Goal: Book appointment/travel/reservation

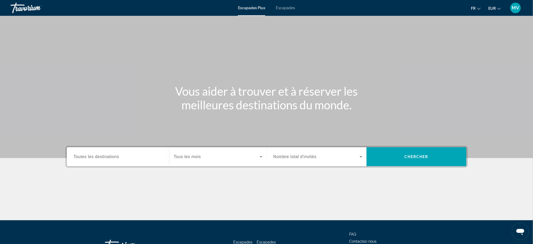
click at [103, 158] on span "Toutes les destinations" at bounding box center [97, 156] width 46 height 4
click at [103, 158] on input "Destination Toutes les destinations" at bounding box center [118, 157] width 89 height 6
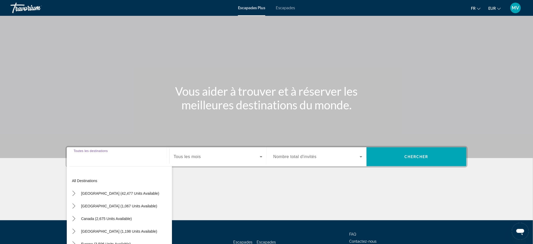
scroll to position [40, 0]
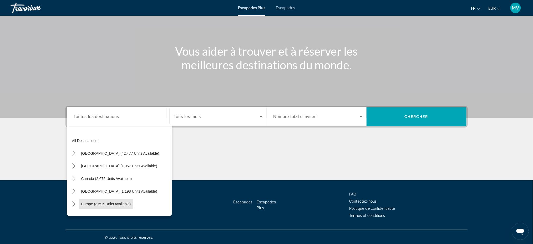
click at [113, 206] on span "Select destination: Europe (3,596 units available)" at bounding box center [106, 203] width 55 height 13
type input "**********"
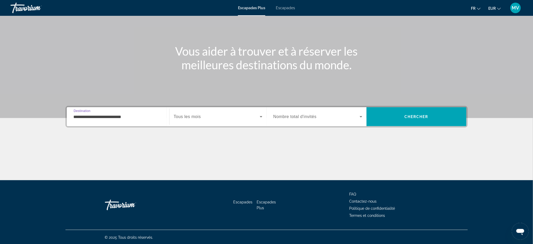
click at [224, 116] on span "Widget de recherche" at bounding box center [217, 116] width 86 height 6
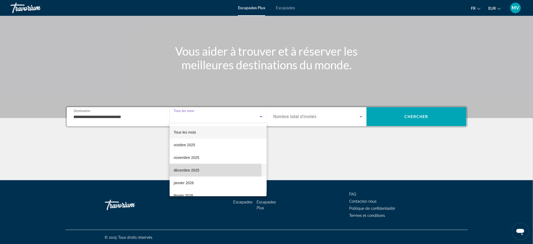
click at [193, 169] on font "décembre 2025" at bounding box center [187, 170] width 26 height 4
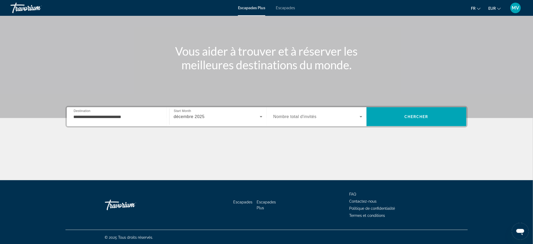
click at [293, 116] on span "Nombre total d'invités" at bounding box center [295, 116] width 43 height 4
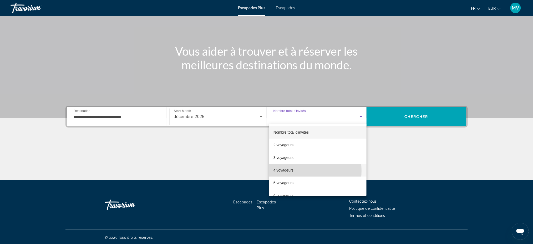
click at [289, 171] on font "4 voyageurs" at bounding box center [284, 170] width 20 height 4
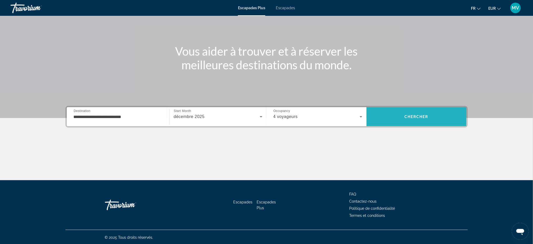
click at [416, 117] on span "Chercher" at bounding box center [417, 116] width 24 height 4
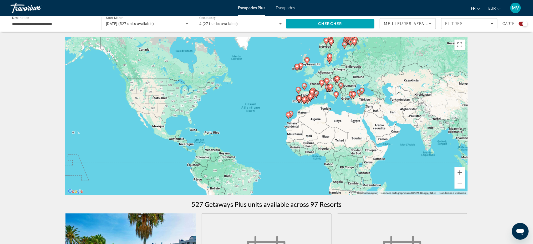
click at [298, 68] on icon "Contenu principal" at bounding box center [297, 67] width 5 height 7
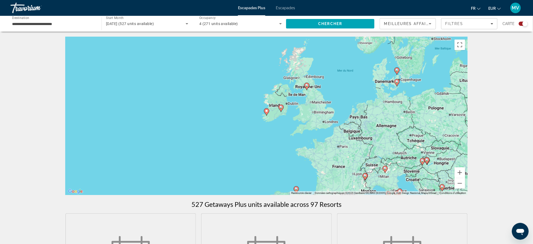
click at [77, 22] on input "**********" at bounding box center [53, 24] width 83 height 6
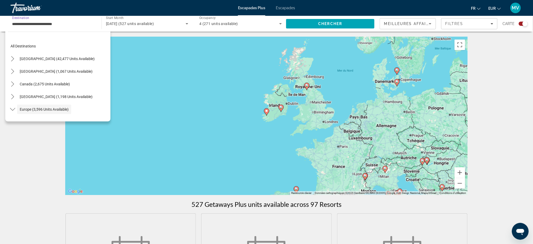
scroll to position [31, 0]
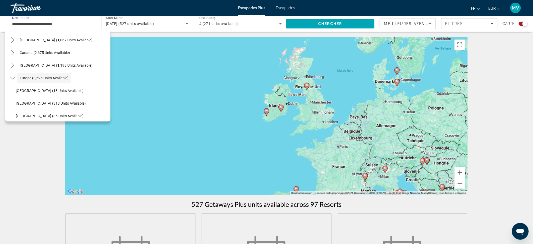
click at [77, 22] on input "**********" at bounding box center [53, 24] width 83 height 6
click at [241, 113] on div "Pour activer le glissement avec le clavier, appuyez sur Alt+Entrée. Une fois ce…" at bounding box center [267, 116] width 403 height 158
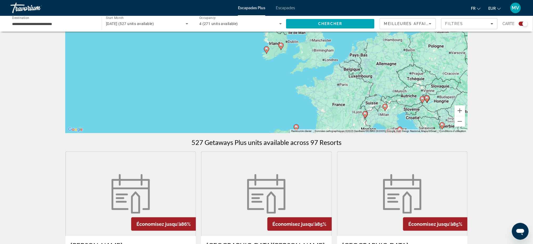
scroll to position [0, 0]
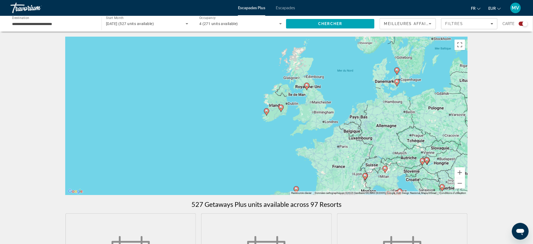
click at [432, 23] on icon "Sort by" at bounding box center [430, 24] width 6 height 6
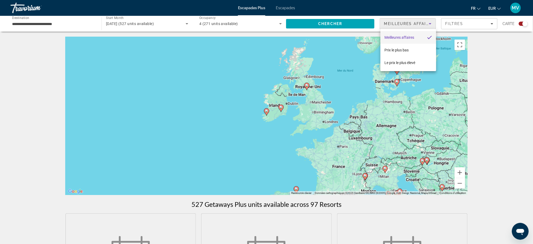
click at [494, 24] on div at bounding box center [266, 122] width 533 height 244
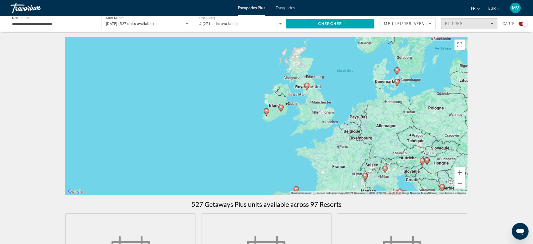
click at [494, 24] on icon "Filters" at bounding box center [492, 23] width 3 height 3
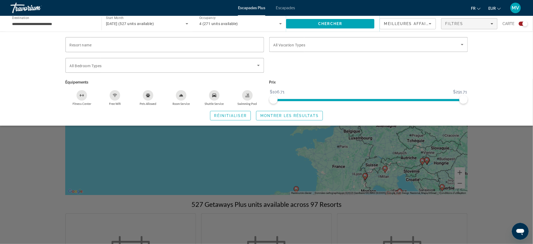
click at [507, 79] on div "Resort name Vacation Types All Vacation Types Bedroom Types All Bedroom Types É…" at bounding box center [266, 79] width 533 height 94
click at [449, 208] on div "Search widget" at bounding box center [266, 161] width 533 height 165
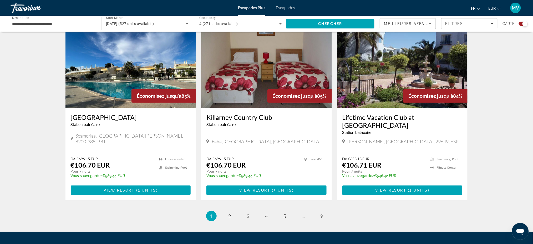
scroll to position [779, 0]
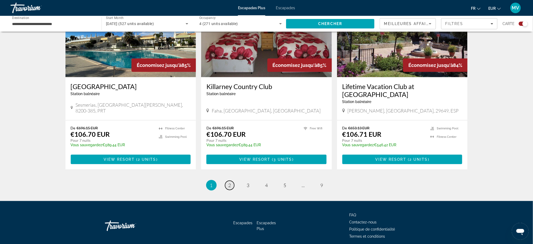
click at [230, 182] on span "2" at bounding box center [230, 185] width 3 height 6
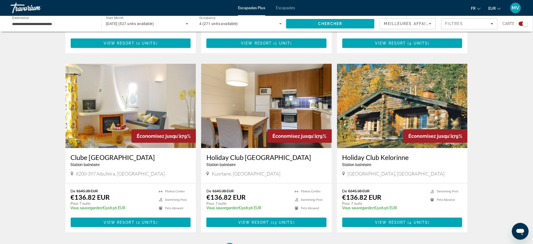
scroll to position [737, 0]
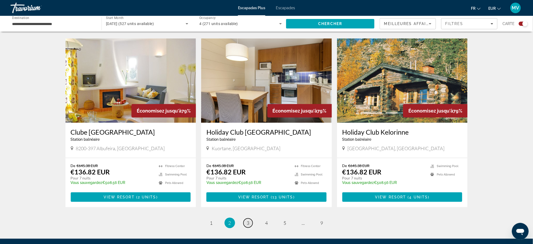
click at [248, 220] on span "3" at bounding box center [248, 223] width 3 height 6
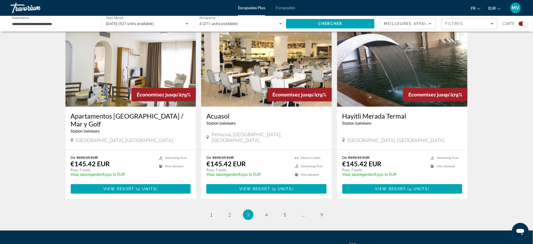
scroll to position [770, 0]
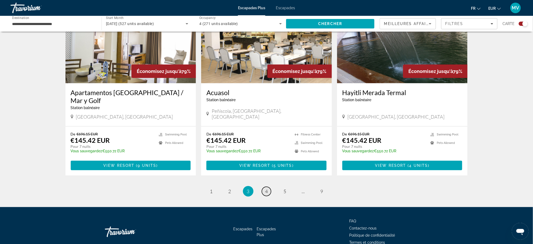
click at [268, 188] on span "4" at bounding box center [266, 191] width 3 height 6
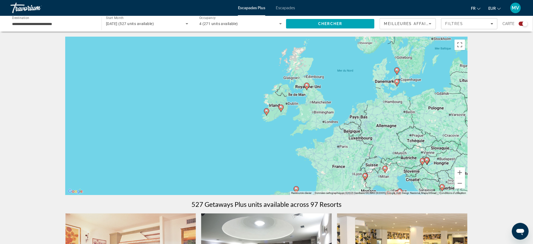
click at [281, 108] on icon "Contenu principal" at bounding box center [281, 108] width 5 height 7
type input "**********"
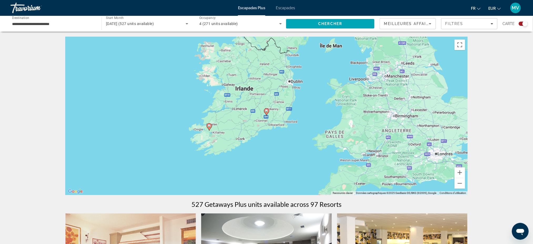
click at [266, 113] on icon "Contenu principal" at bounding box center [266, 111] width 5 height 7
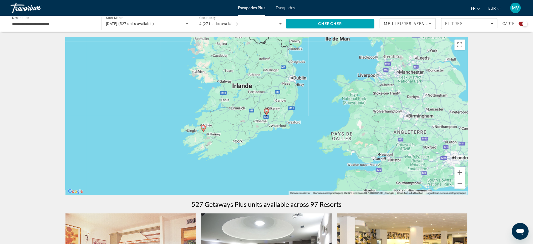
click at [266, 113] on icon "Contenu principal" at bounding box center [266, 111] width 5 height 7
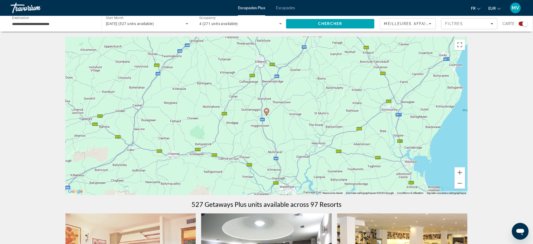
click at [266, 113] on icon "Contenu principal" at bounding box center [266, 111] width 5 height 7
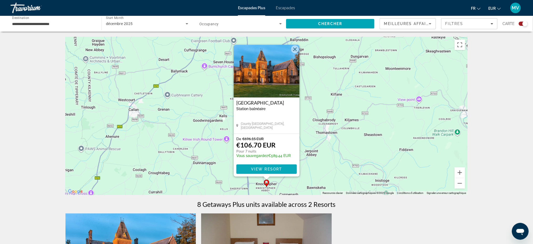
click at [262, 167] on span "View Resort" at bounding box center [266, 169] width 31 height 4
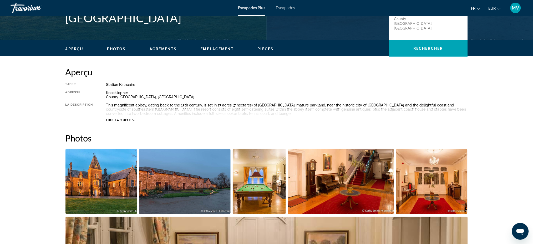
scroll to position [105, 0]
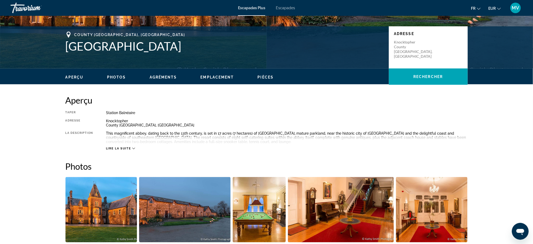
click at [134, 147] on icon "Contenu principal" at bounding box center [133, 148] width 3 height 3
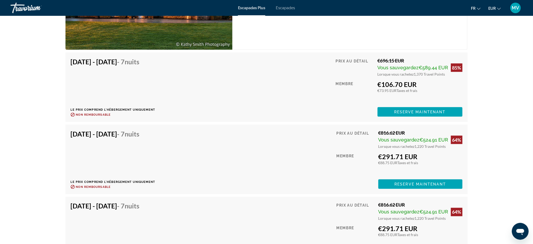
scroll to position [962, 0]
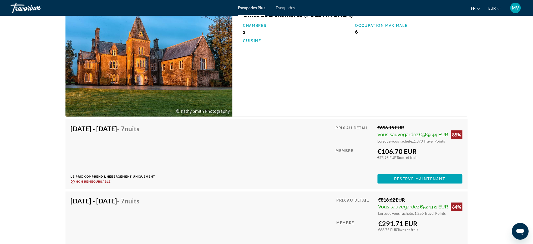
scroll to position [927, 0]
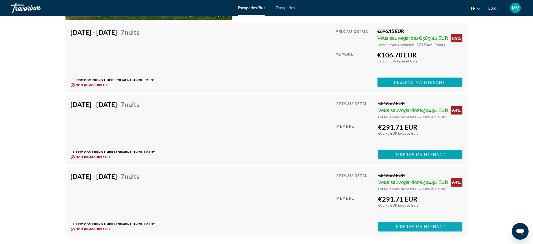
click at [440, 225] on span "Reserve maintenant" at bounding box center [421, 226] width 52 height 4
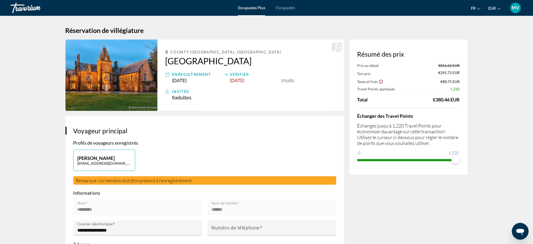
scroll to position [35, 0]
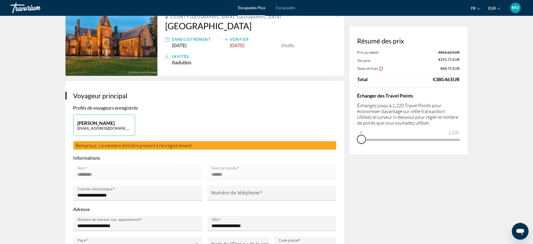
drag, startPoint x: 457, startPoint y: 143, endPoint x: 357, endPoint y: 144, distance: 99.7
click at [357, 144] on div "Résumé des prix Prix au détail €816.62 EUR Ton prix €291.71 EUR Taxes et frais …" at bounding box center [409, 90] width 118 height 128
drag, startPoint x: 361, startPoint y: 132, endPoint x: 472, endPoint y: 136, distance: 111.4
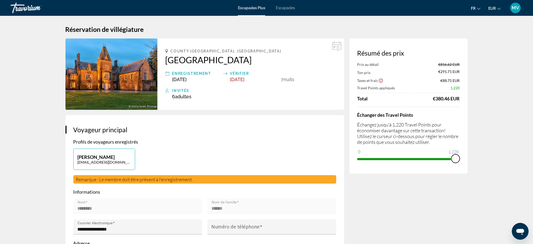
scroll to position [0, 0]
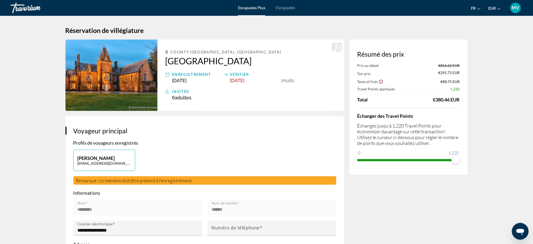
drag, startPoint x: 422, startPoint y: 227, endPoint x: 422, endPoint y: 223, distance: 4.0
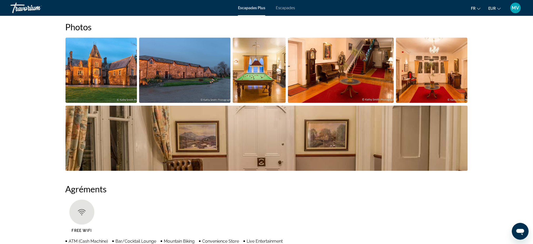
scroll to position [245, 0]
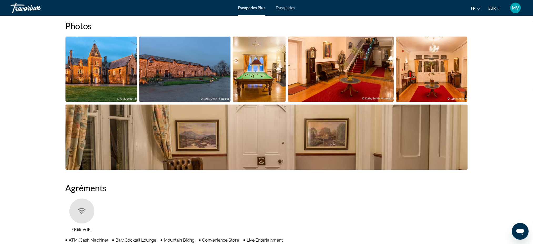
click at [100, 61] on img "Open full-screen image slider" at bounding box center [102, 69] width 72 height 65
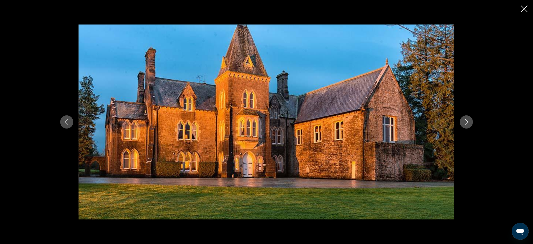
click at [472, 123] on button "Next image" at bounding box center [466, 121] width 13 height 13
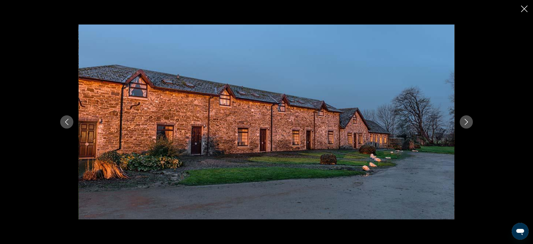
click at [469, 121] on icon "Next image" at bounding box center [467, 122] width 6 height 6
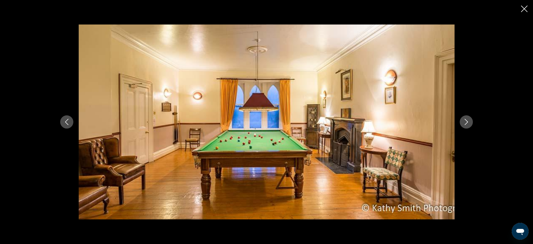
click at [469, 119] on icon "Next image" at bounding box center [467, 122] width 6 height 6
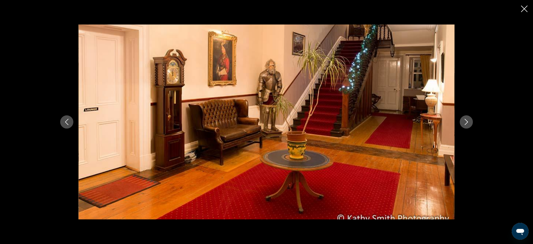
click at [470, 122] on icon "Next image" at bounding box center [467, 122] width 6 height 6
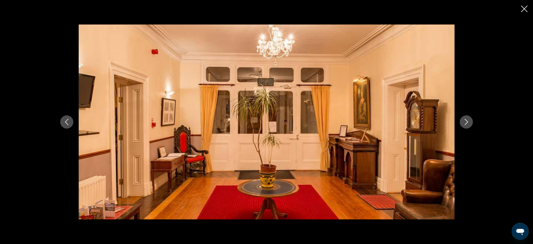
click at [470, 125] on button "Next image" at bounding box center [466, 121] width 13 height 13
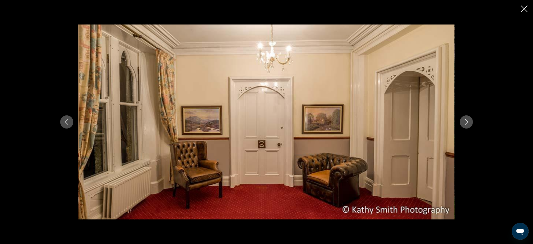
click at [470, 125] on button "Next image" at bounding box center [466, 121] width 13 height 13
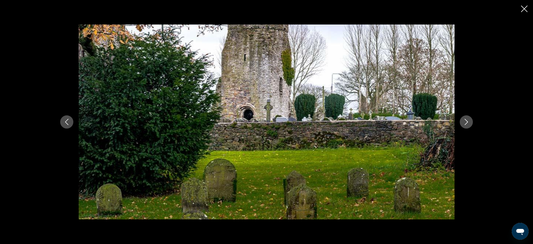
click at [467, 123] on icon "Next image" at bounding box center [466, 122] width 3 height 6
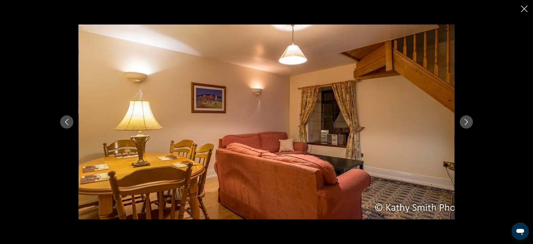
drag, startPoint x: 510, startPoint y: 185, endPoint x: 499, endPoint y: 175, distance: 14.6
click at [510, 185] on div "prev next" at bounding box center [266, 122] width 533 height 244
click at [469, 123] on icon "Next image" at bounding box center [467, 122] width 6 height 6
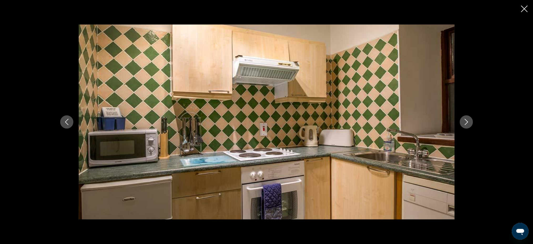
click at [467, 123] on icon "Next image" at bounding box center [467, 122] width 6 height 6
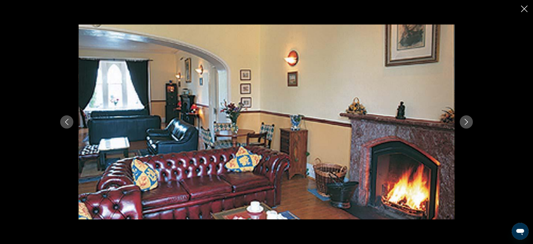
click at [506, 194] on div "prev next" at bounding box center [266, 122] width 533 height 244
click at [464, 120] on icon "Next image" at bounding box center [467, 122] width 6 height 6
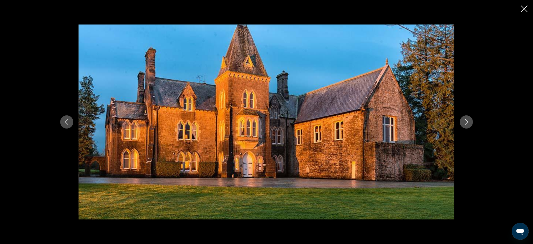
click at [471, 216] on div "prev next" at bounding box center [267, 121] width 424 height 195
click at [522, 6] on icon "Close slideshow" at bounding box center [525, 9] width 7 height 7
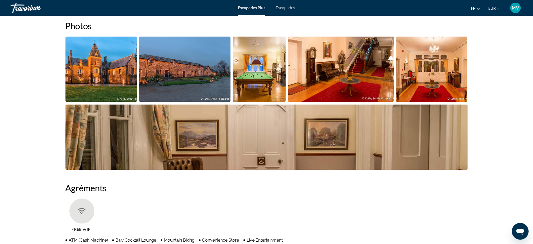
click at [243, 137] on img "Open full-screen image slider" at bounding box center [267, 136] width 403 height 65
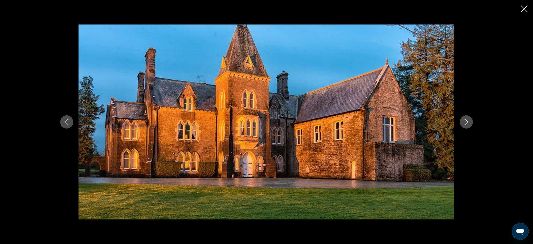
click at [468, 122] on icon "Next image" at bounding box center [466, 122] width 3 height 6
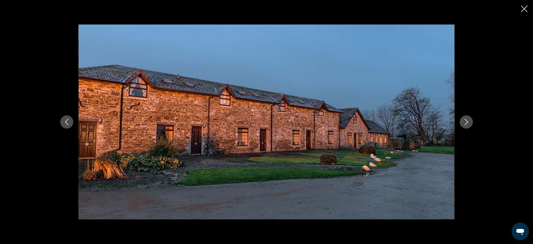
click at [468, 122] on icon "Next image" at bounding box center [466, 122] width 3 height 6
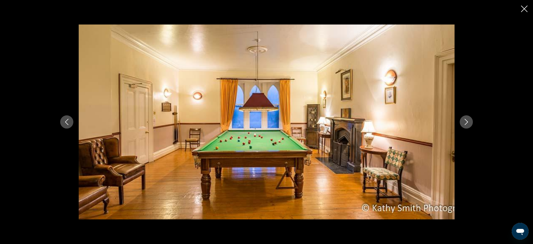
click at [468, 122] on icon "Next image" at bounding box center [466, 122] width 3 height 6
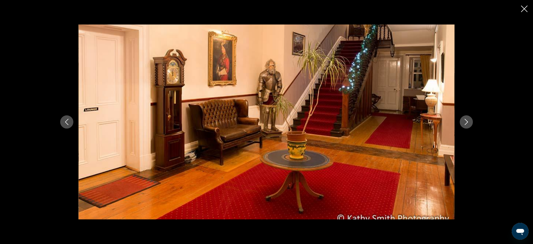
click at [468, 122] on icon "Next image" at bounding box center [466, 122] width 3 height 6
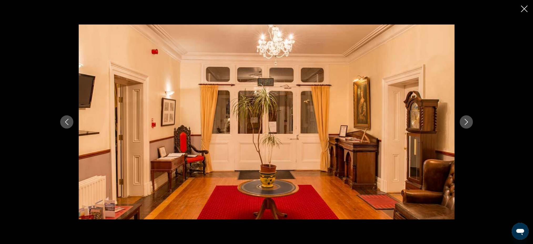
click at [472, 117] on div "prev next" at bounding box center [267, 121] width 424 height 195
click at [468, 121] on icon "Next image" at bounding box center [467, 122] width 6 height 6
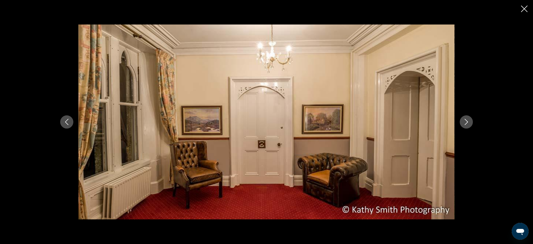
click at [529, 6] on div "prev next" at bounding box center [266, 122] width 533 height 244
click at [527, 7] on icon "Close slideshow" at bounding box center [525, 9] width 7 height 7
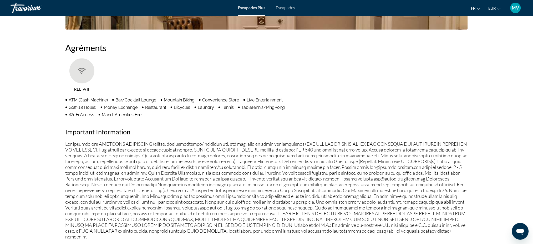
scroll to position [421, 0]
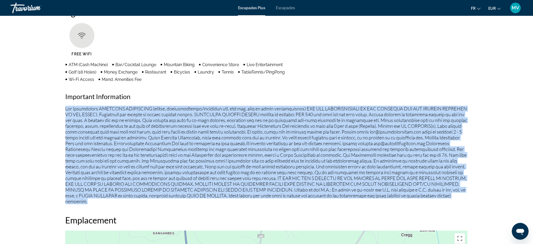
drag, startPoint x: 64, startPoint y: 108, endPoint x: 116, endPoint y: 204, distance: 109.4
copy p "Fee Advisements REQUIRED SURCHARGES (energy, accommodations/occupancy tax, bed …"
click at [203, 178] on p "Contenu principal" at bounding box center [267, 155] width 403 height 98
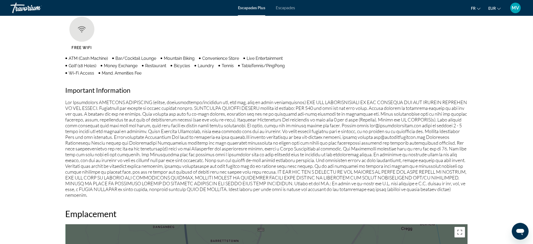
scroll to position [351, 0]
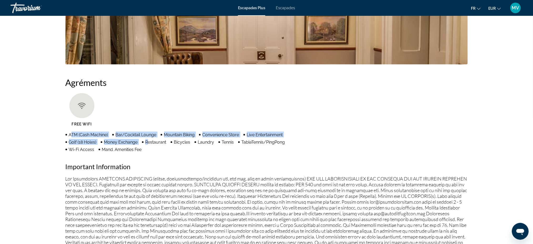
drag, startPoint x: 71, startPoint y: 133, endPoint x: 149, endPoint y: 151, distance: 80.3
click at [149, 151] on ul "ATM (Cash Machine) Bar/Cocktail Lounge Mountain Biking Convenience Store Live E…" at bounding box center [187, 142] width 242 height 21
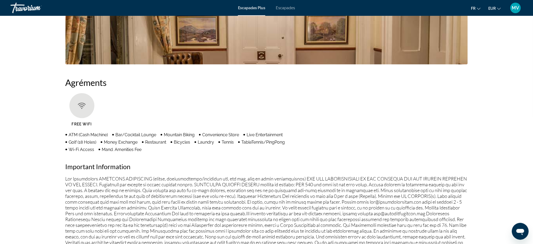
click at [156, 151] on ul "ATM (Cash Machine) Bar/Cocktail Lounge Mountain Biking Convenience Store Live E…" at bounding box center [187, 142] width 242 height 21
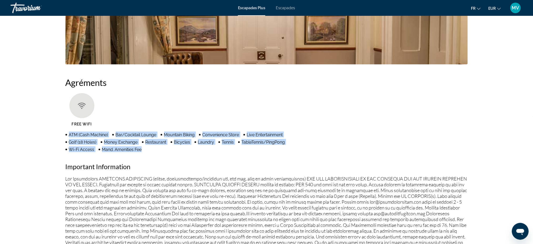
drag, startPoint x: 144, startPoint y: 149, endPoint x: 68, endPoint y: 134, distance: 77.0
click at [68, 134] on ul "ATM (Cash Machine) Bar/Cocktail Lounge Mountain Biking Convenience Store Live E…" at bounding box center [187, 142] width 242 height 21
copy ul "ATM (Cash Machine) Bar/Cocktail Lounge Mountain Biking Convenience Store Live E…"
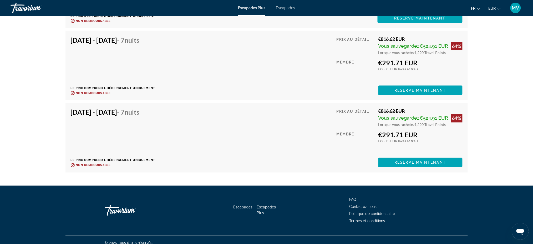
scroll to position [997, 0]
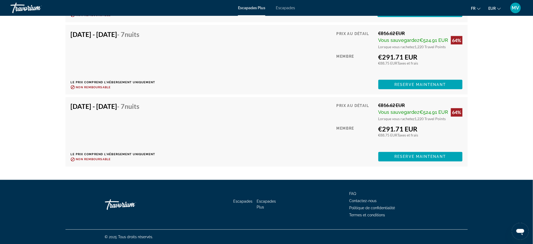
click at [224, 119] on div "[DATE] - [DATE] - 7 nuits Le prix comprend l'hébergement uniquement Remboursabl…" at bounding box center [267, 131] width 392 height 59
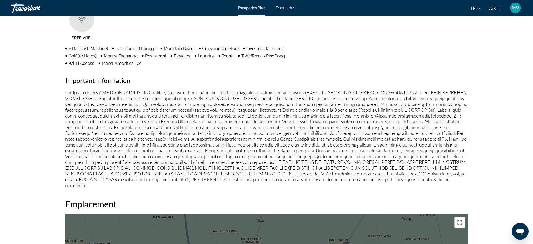
scroll to position [436, 0]
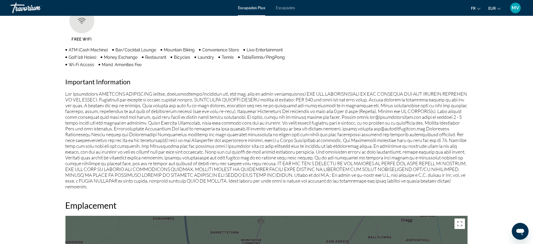
click at [305, 127] on p "Contenu principal" at bounding box center [267, 140] width 403 height 98
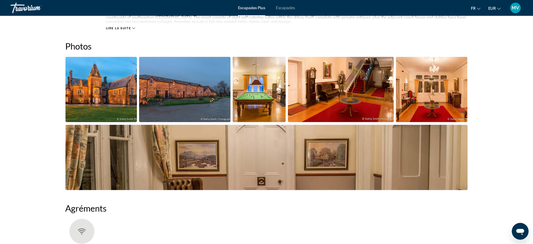
scroll to position [15, 0]
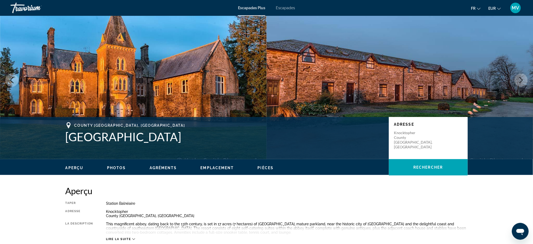
click at [117, 166] on span "Photos" at bounding box center [116, 168] width 19 height 4
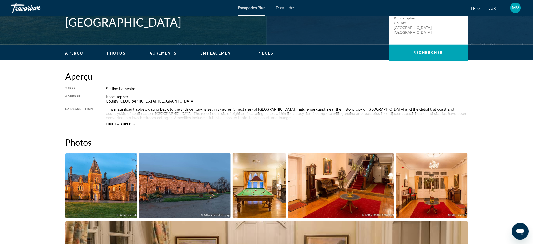
scroll to position [129, 0]
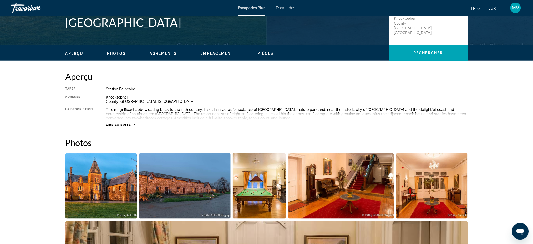
click at [221, 55] on button "Emplacement" at bounding box center [217, 53] width 33 height 5
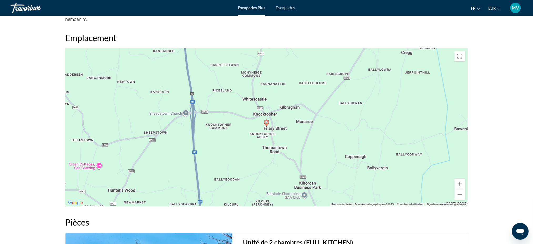
scroll to position [604, 0]
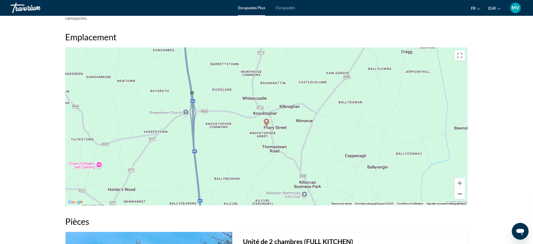
click at [462, 192] on button "Zoom arrière" at bounding box center [460, 193] width 11 height 11
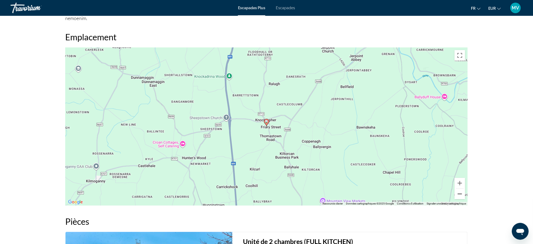
click at [462, 192] on button "Zoom arrière" at bounding box center [460, 193] width 11 height 11
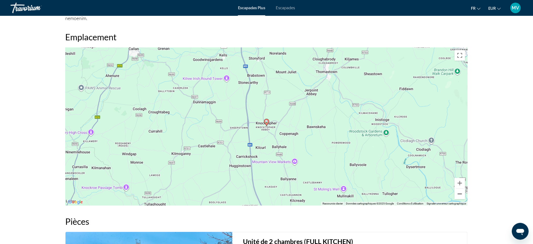
click at [462, 192] on button "Zoom arrière" at bounding box center [460, 193] width 11 height 11
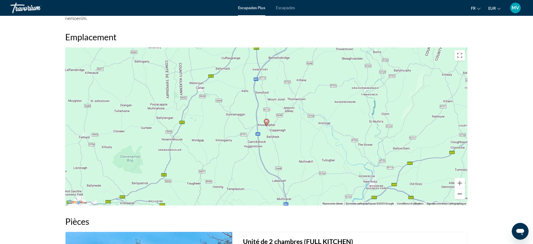
click at [462, 192] on button "Zoom arrière" at bounding box center [460, 193] width 11 height 11
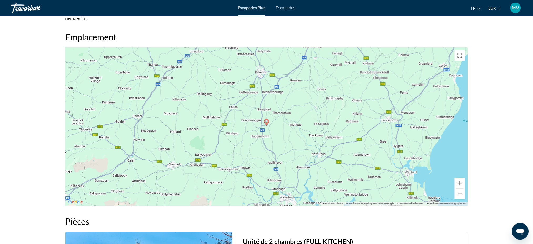
click at [462, 192] on button "Zoom arrière" at bounding box center [460, 193] width 11 height 11
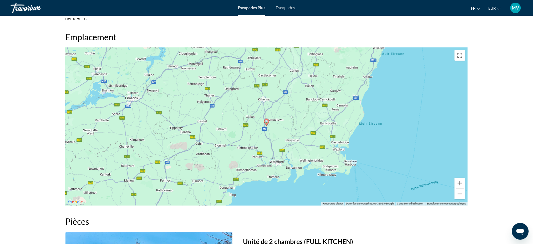
click at [462, 192] on button "Zoom arrière" at bounding box center [460, 193] width 11 height 11
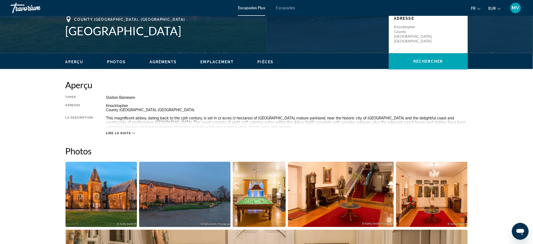
scroll to position [120, 0]
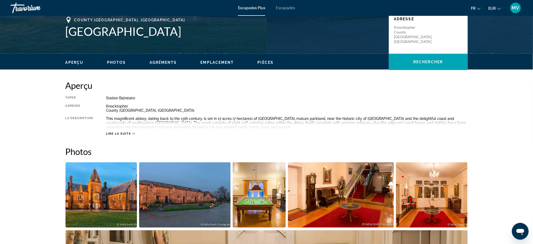
click at [135, 133] on icon "Contenu principal" at bounding box center [133, 133] width 3 height 3
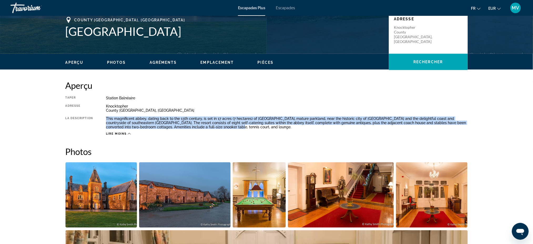
drag, startPoint x: 106, startPoint y: 118, endPoint x: 212, endPoint y: 128, distance: 106.2
click at [212, 128] on div "This magnificent abbey, dating back to the 13th century, is set in 17 acres (7 …" at bounding box center [287, 122] width 362 height 13
copy div "This magnificent abbey, dating back to the 13th century, is set in 17 acres (7 …"
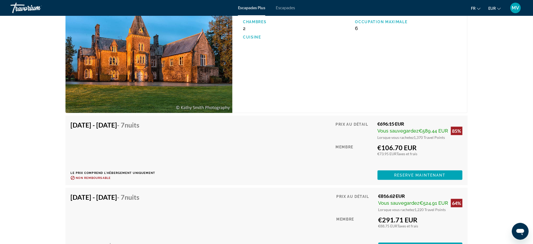
scroll to position [997, 0]
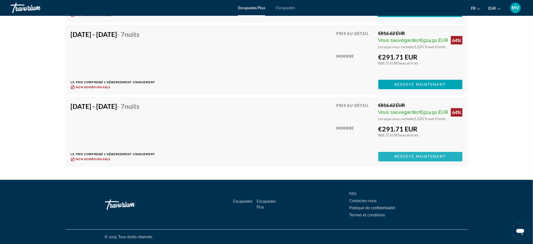
click at [433, 156] on span "Reserve maintenant" at bounding box center [421, 156] width 52 height 4
